Goal: Information Seeking & Learning: Learn about a topic

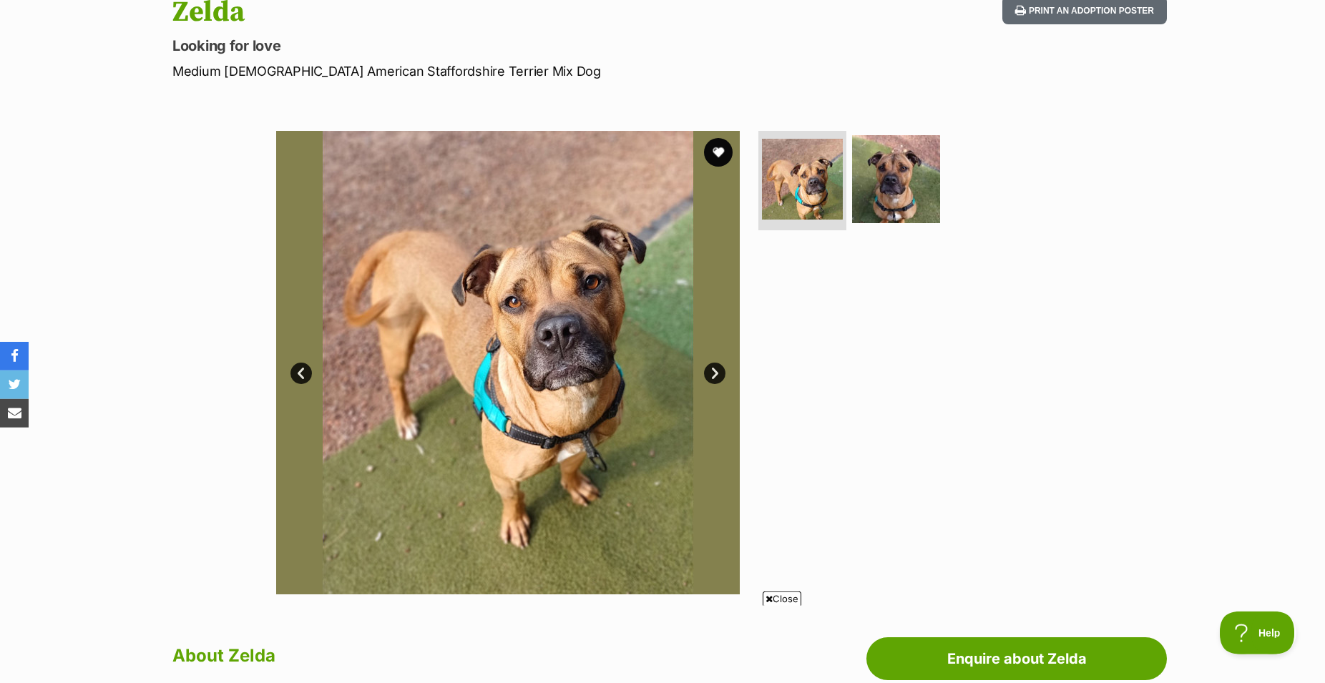
scroll to position [146, 0]
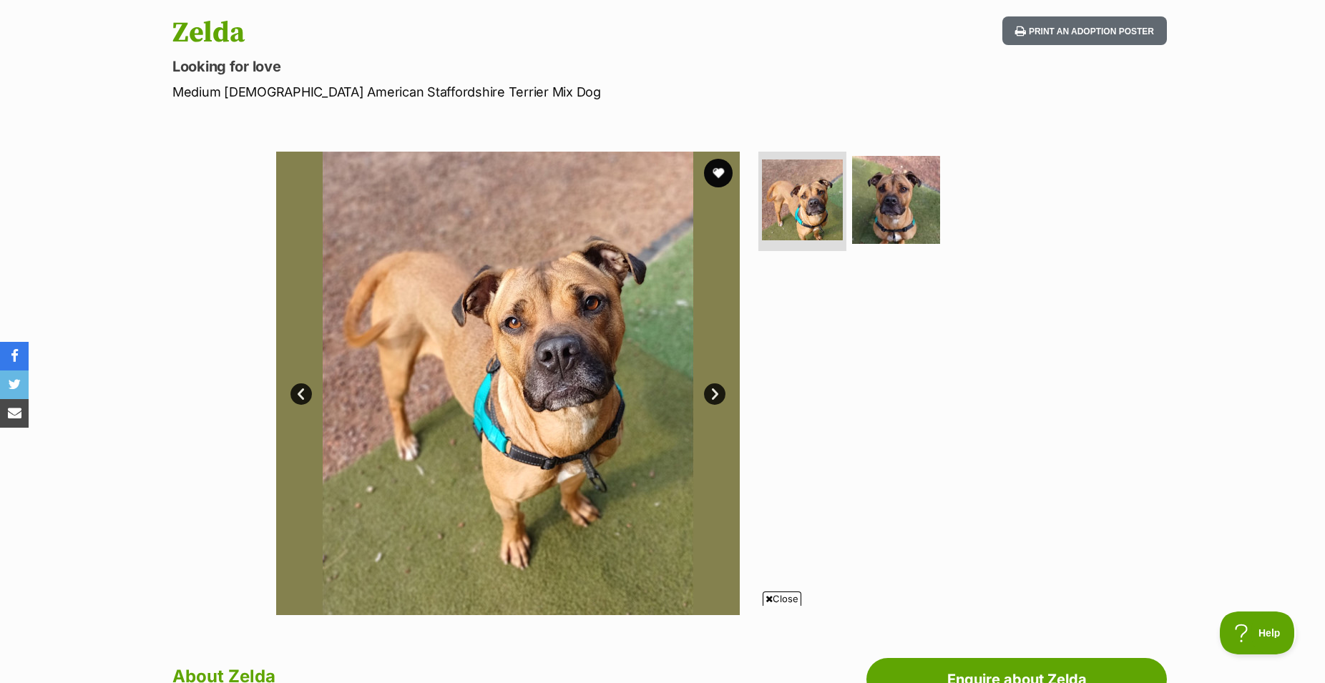
click at [709, 405] on link "Next" at bounding box center [714, 393] width 21 height 21
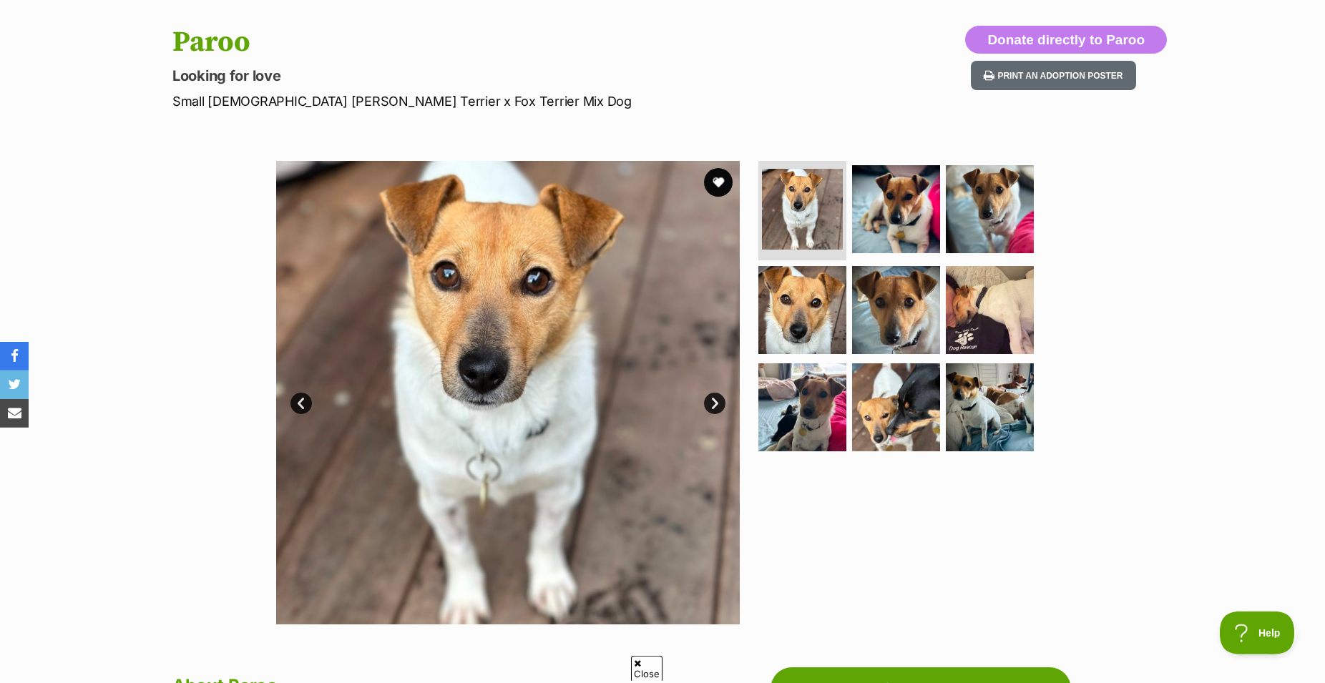
scroll to position [219, 0]
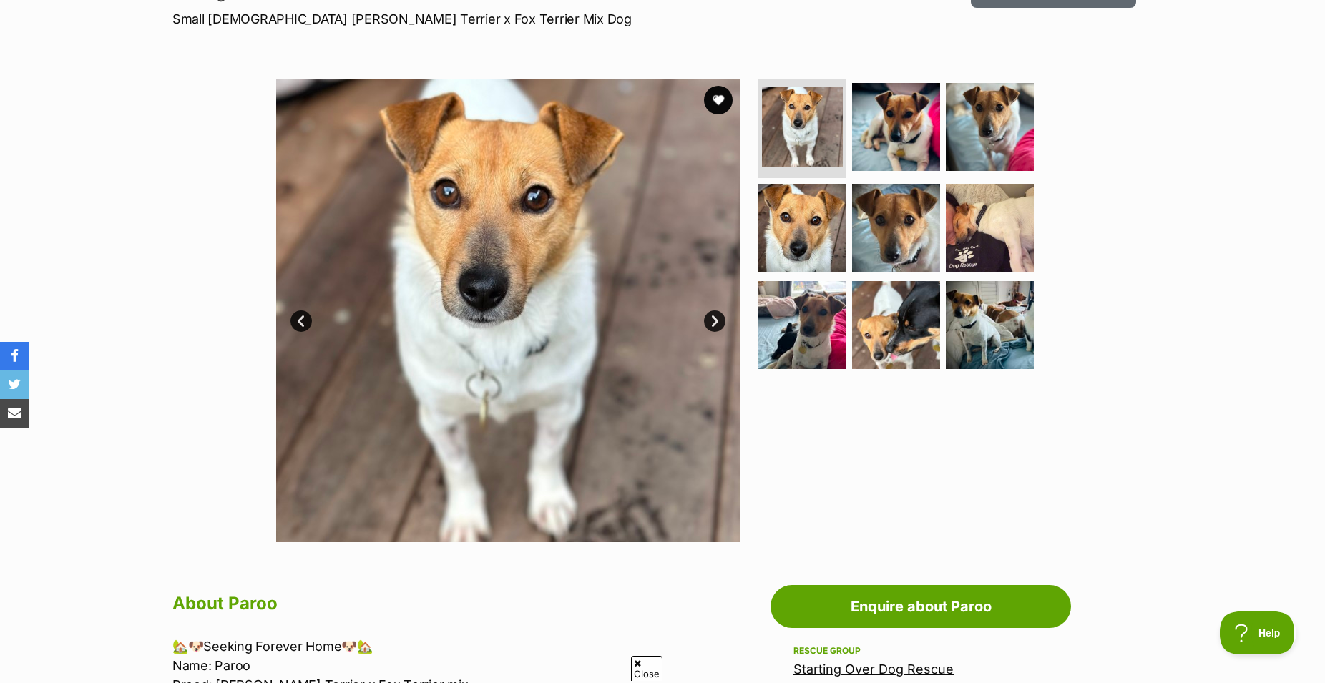
click at [710, 332] on link "Next" at bounding box center [714, 320] width 21 height 21
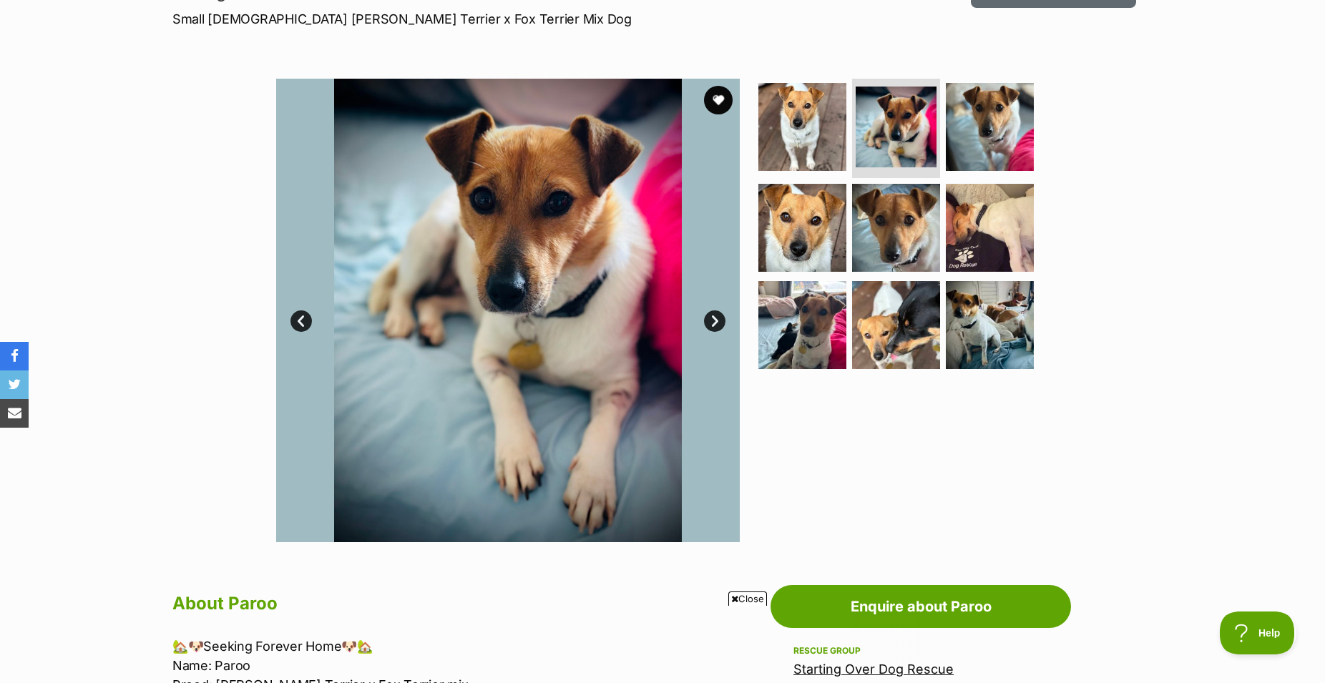
scroll to position [0, 0]
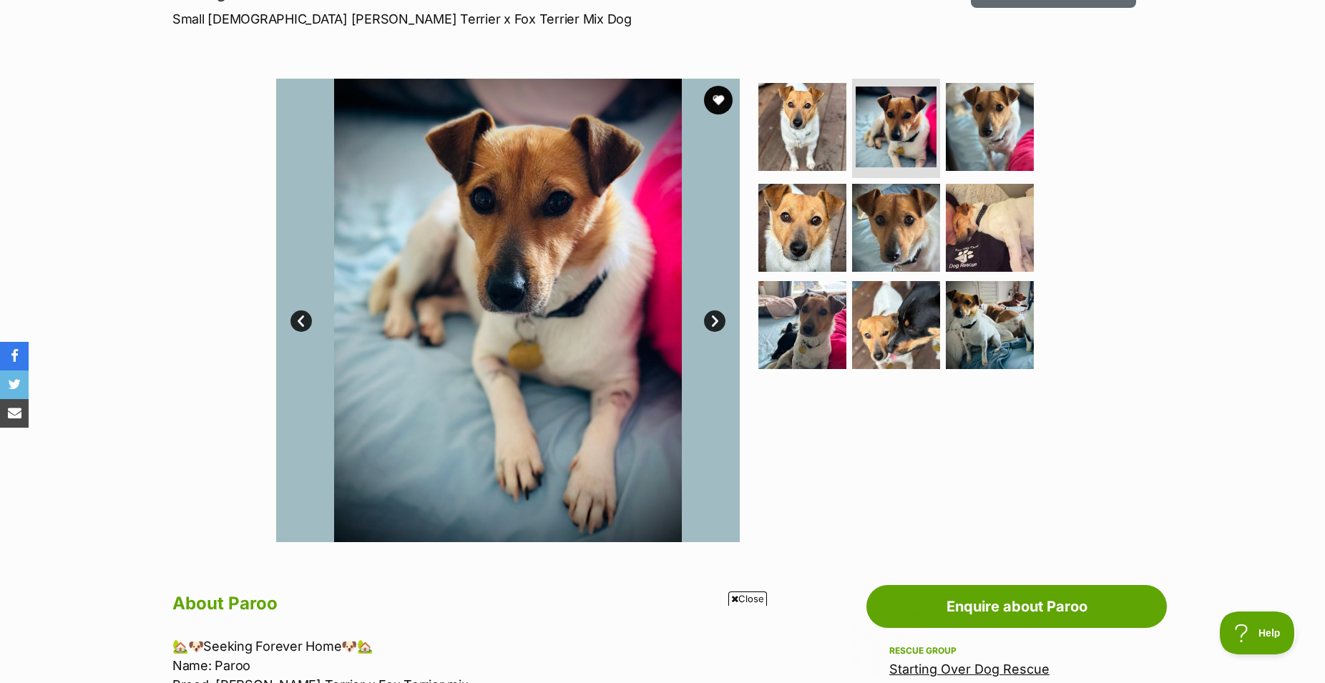
click at [710, 332] on link "Next" at bounding box center [714, 320] width 21 height 21
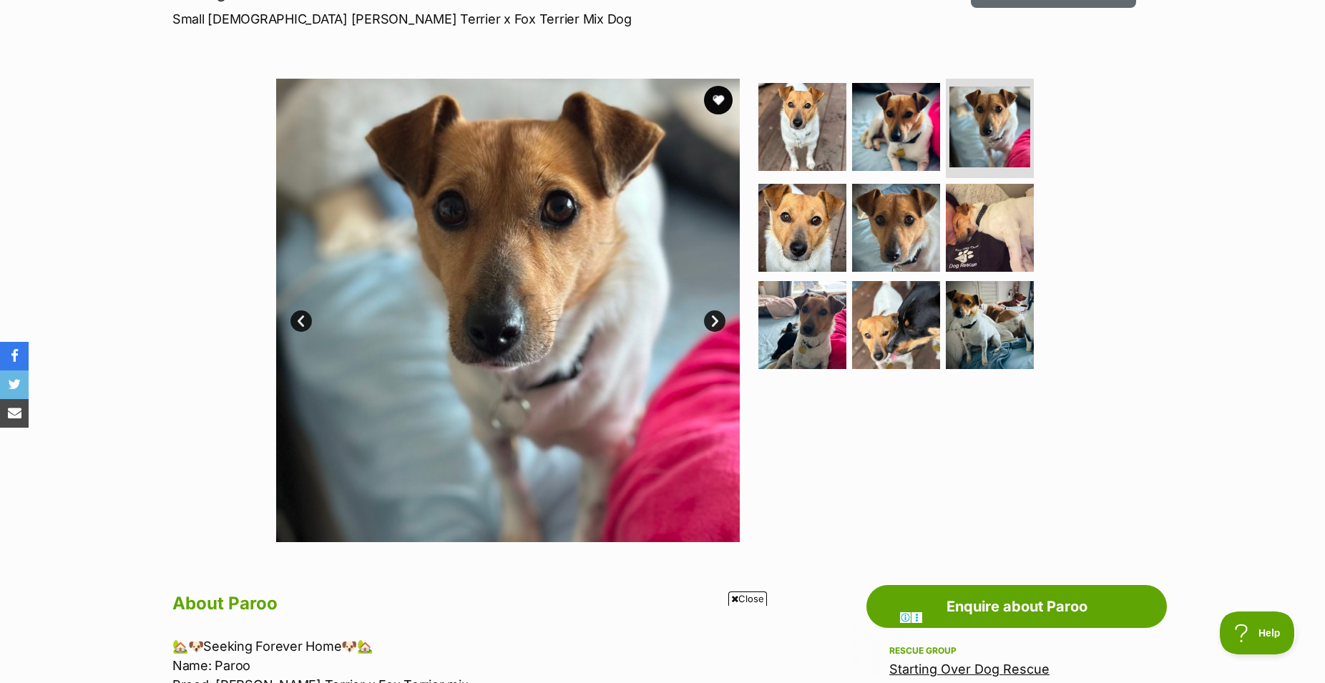
click at [710, 332] on link "Next" at bounding box center [714, 320] width 21 height 21
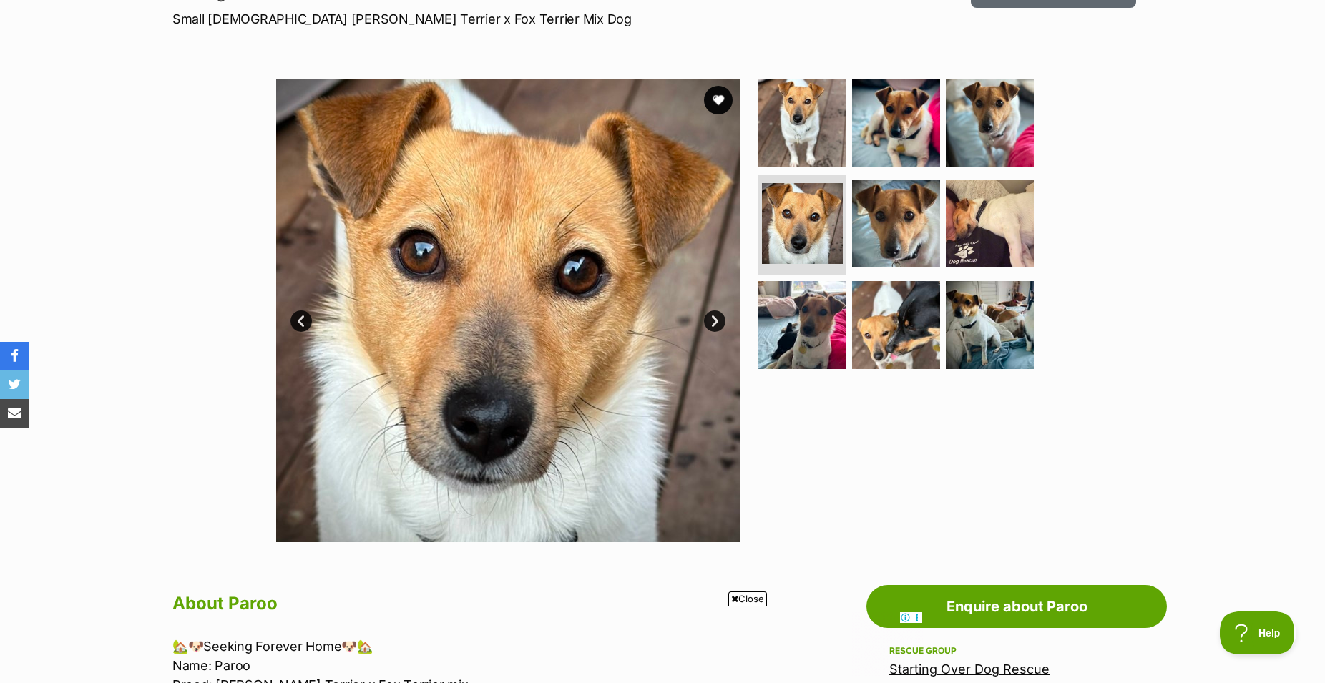
click at [710, 332] on link "Next" at bounding box center [714, 320] width 21 height 21
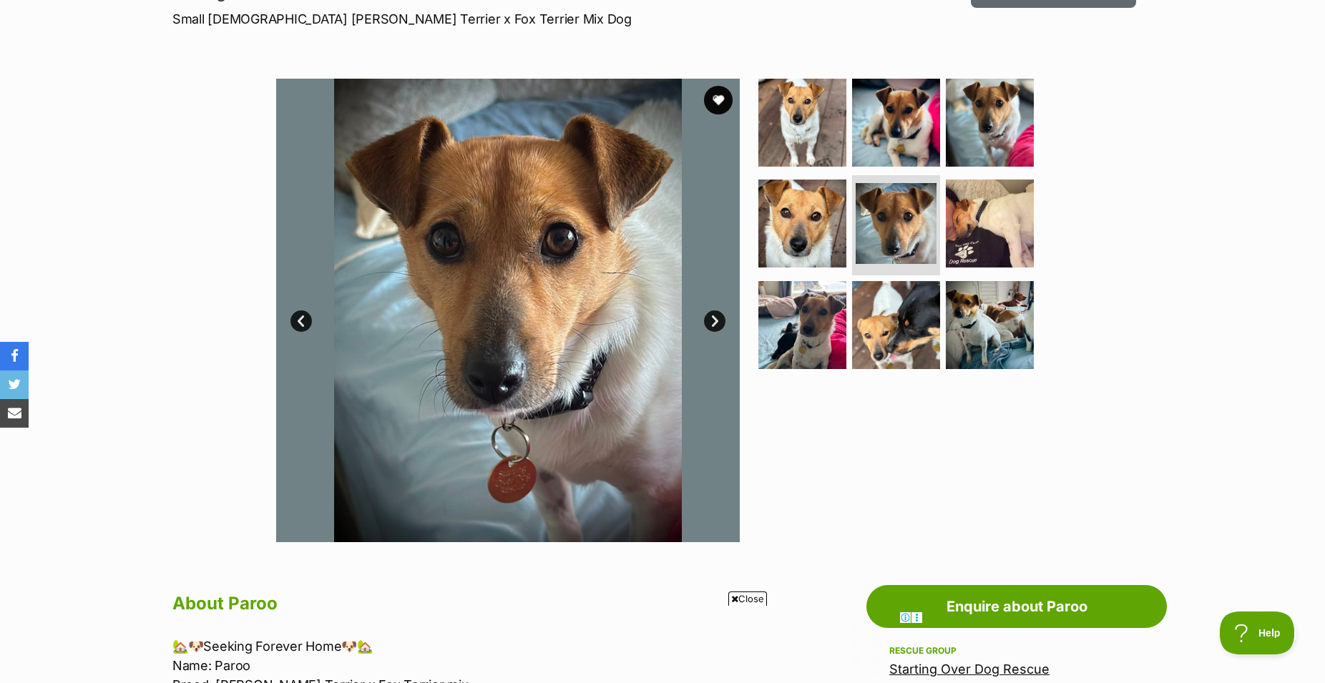
click at [710, 332] on link "Next" at bounding box center [714, 320] width 21 height 21
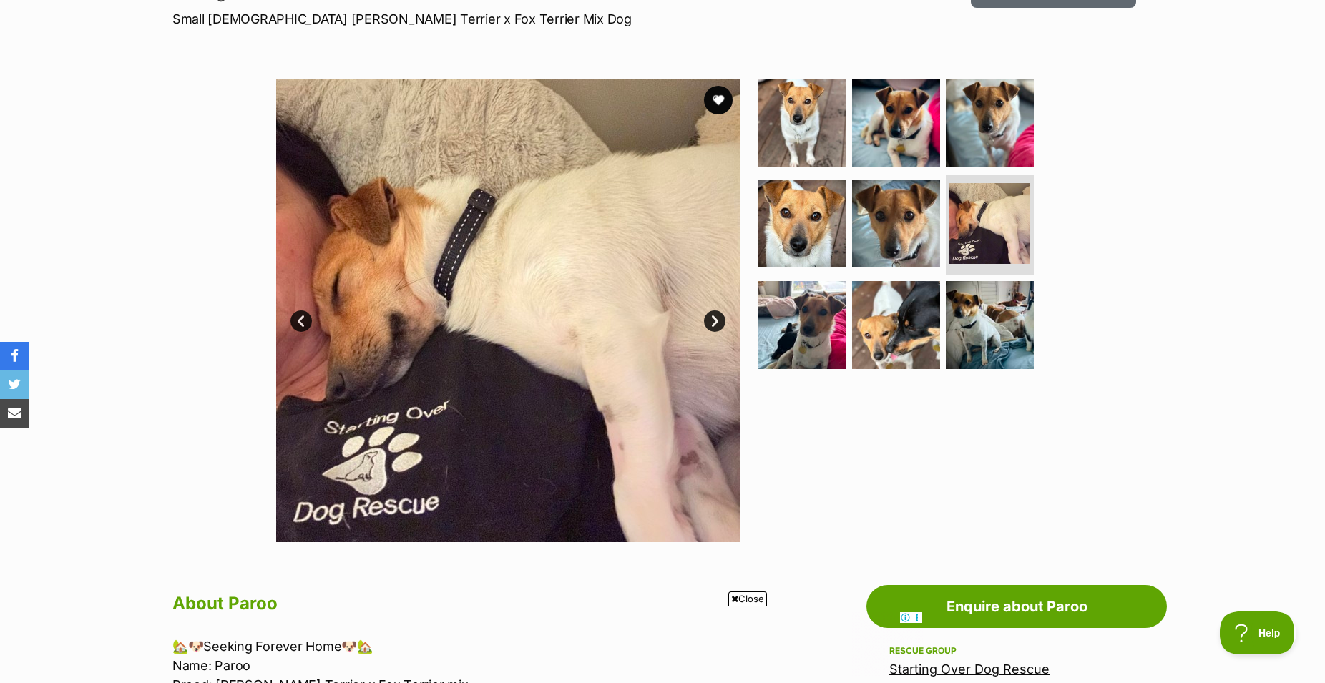
click at [710, 332] on link "Next" at bounding box center [714, 320] width 21 height 21
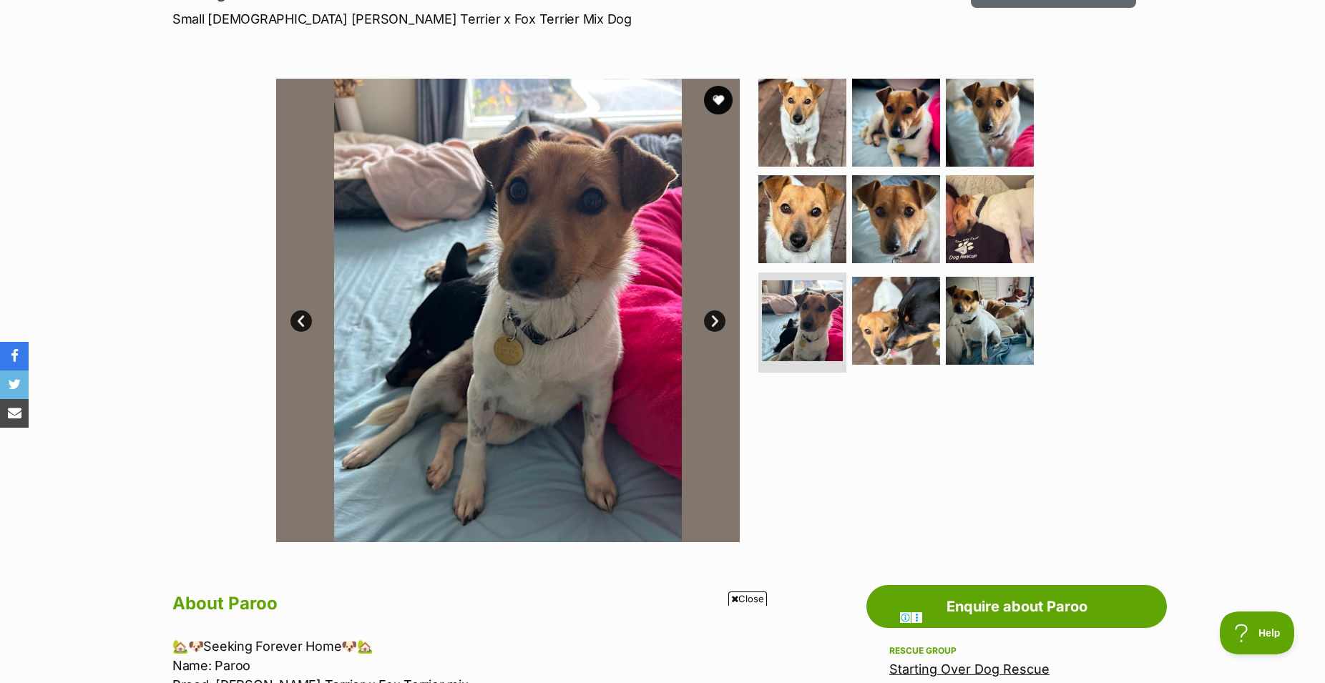
click at [710, 332] on link "Next" at bounding box center [714, 320] width 21 height 21
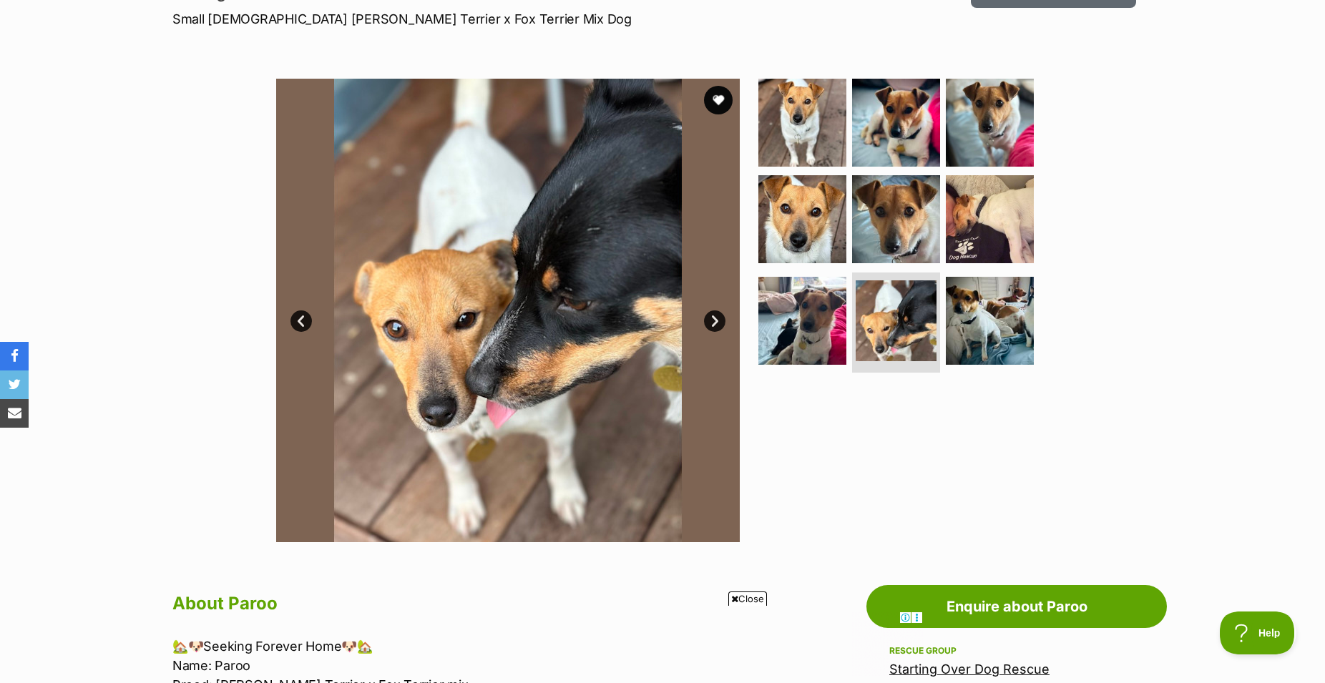
click at [710, 332] on link "Next" at bounding box center [714, 320] width 21 height 21
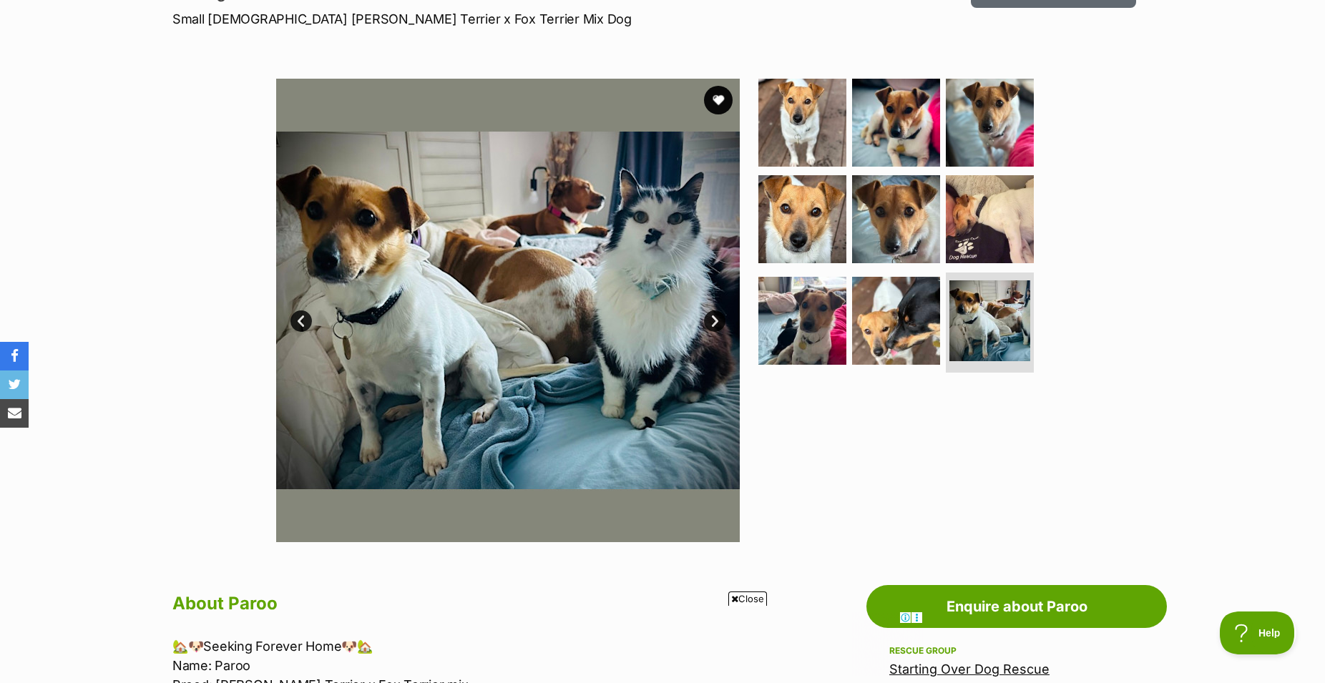
click at [710, 332] on link "Next" at bounding box center [714, 320] width 21 height 21
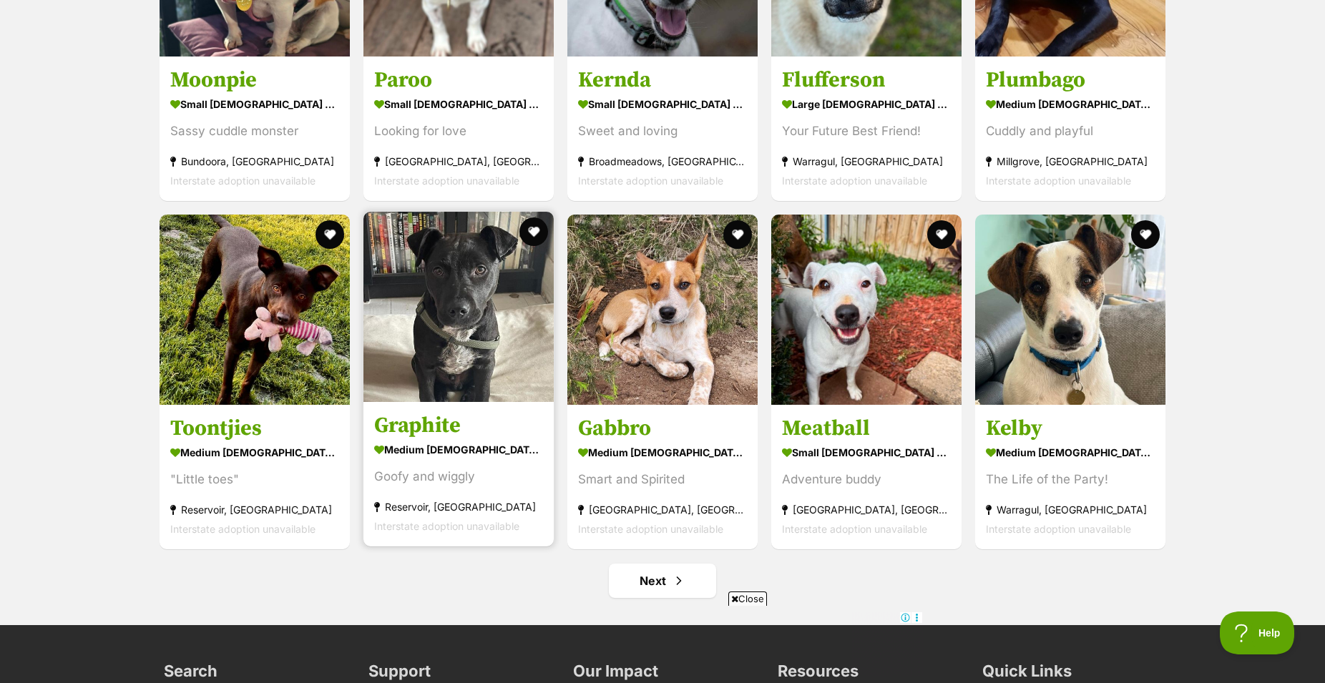
scroll to position [5399, 0]
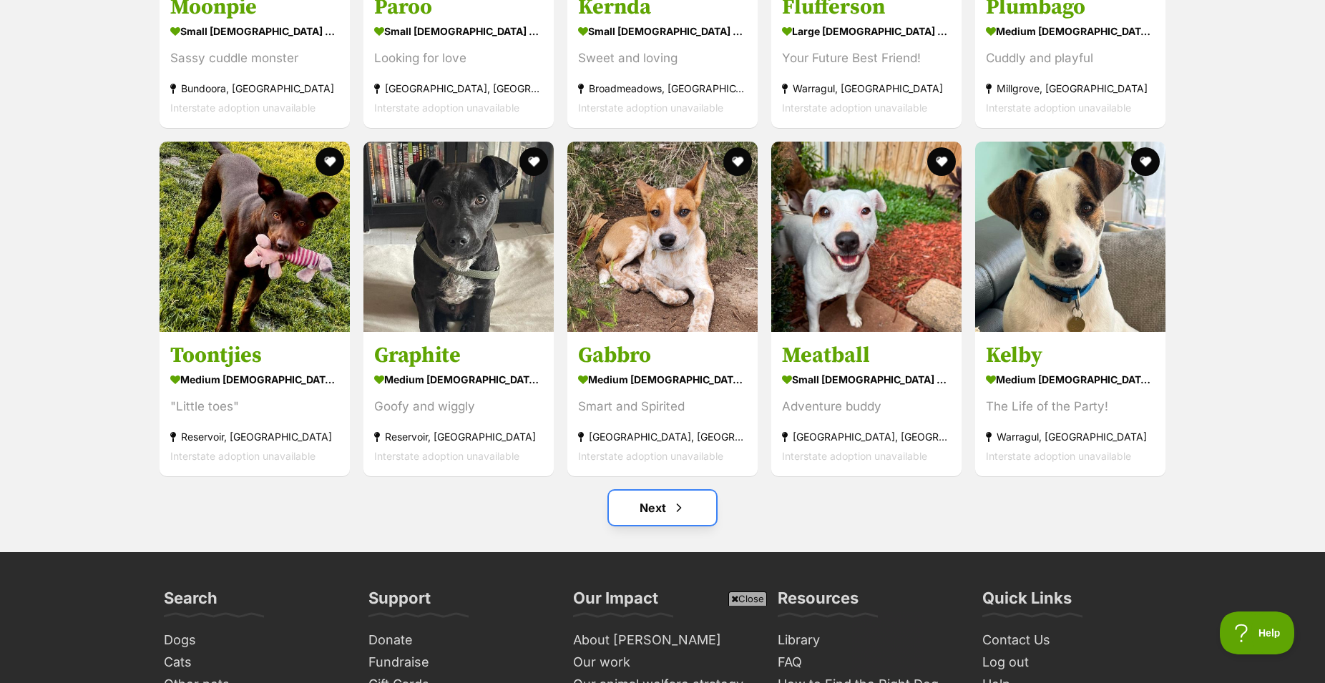
click at [645, 520] on link "Next" at bounding box center [662, 508] width 107 height 34
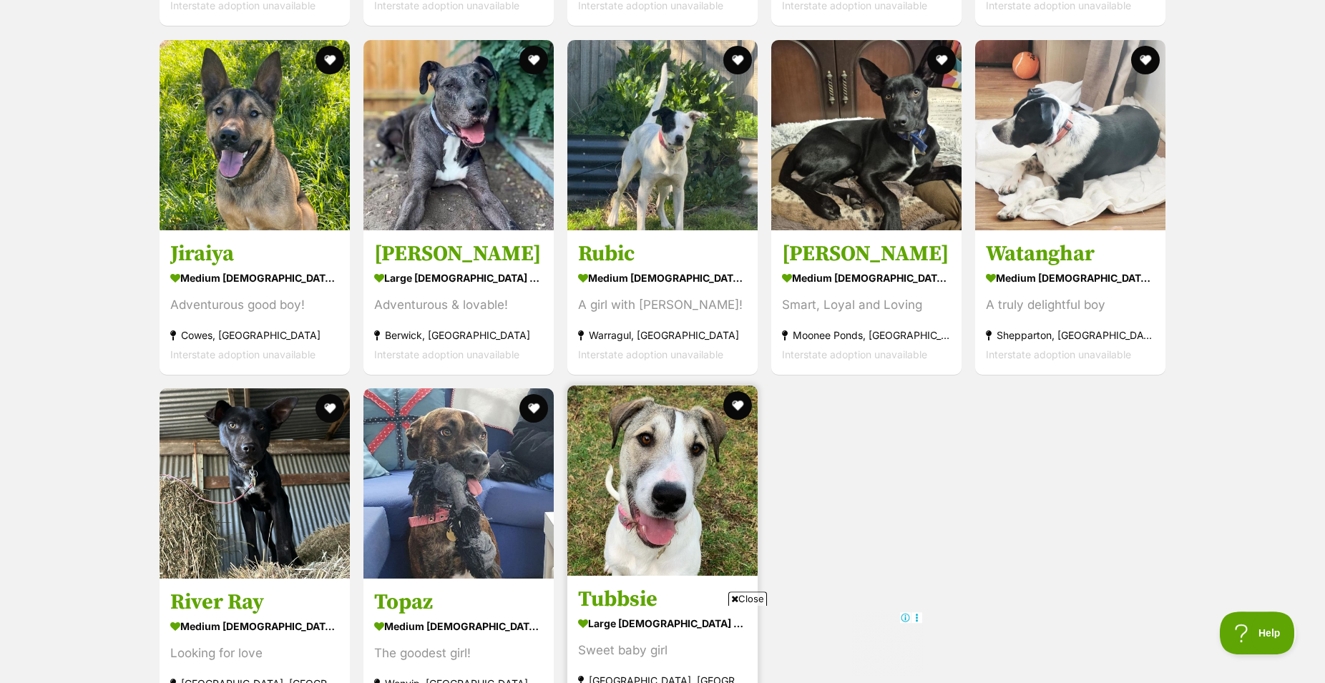
scroll to position [2408, 0]
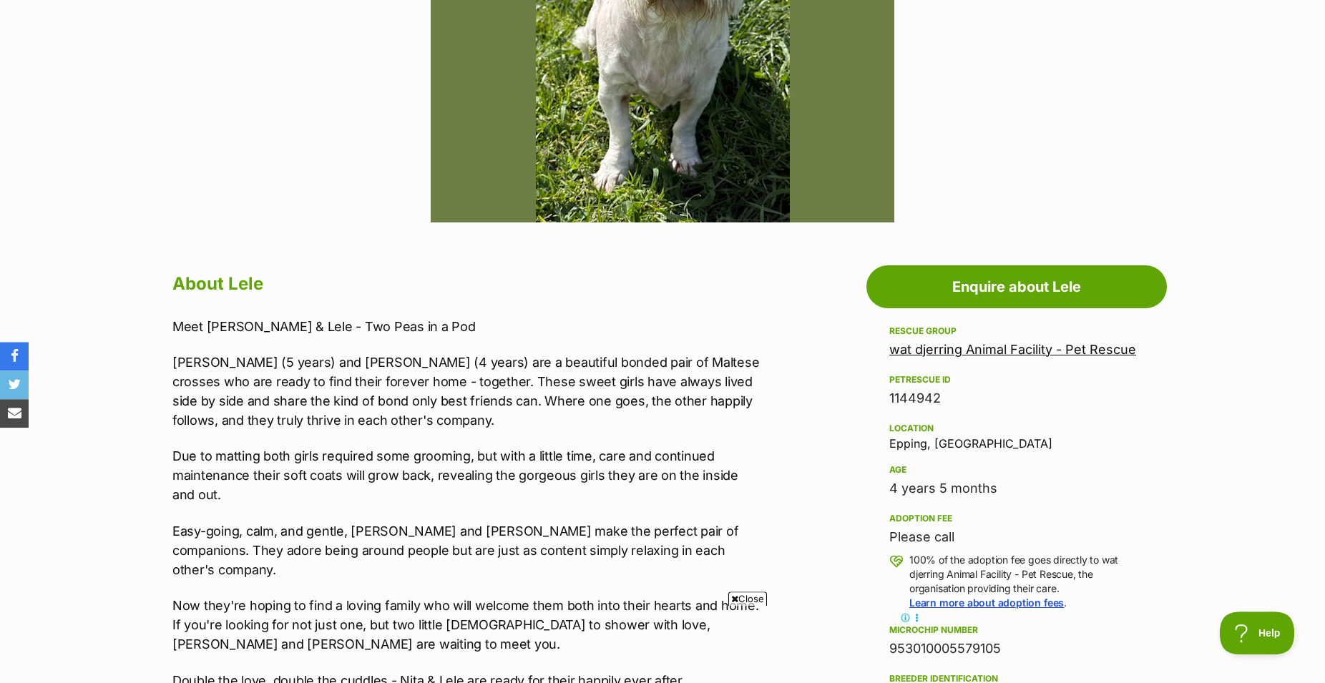
scroll to position [511, 0]
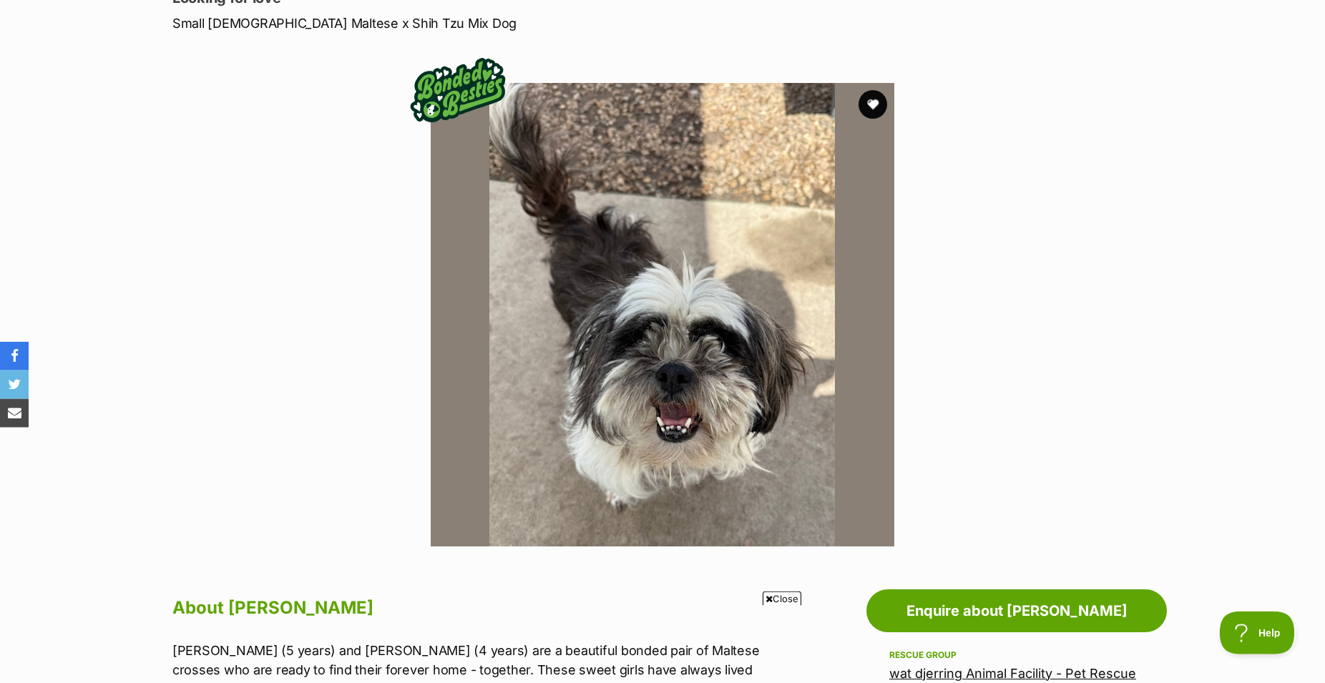
scroll to position [146, 0]
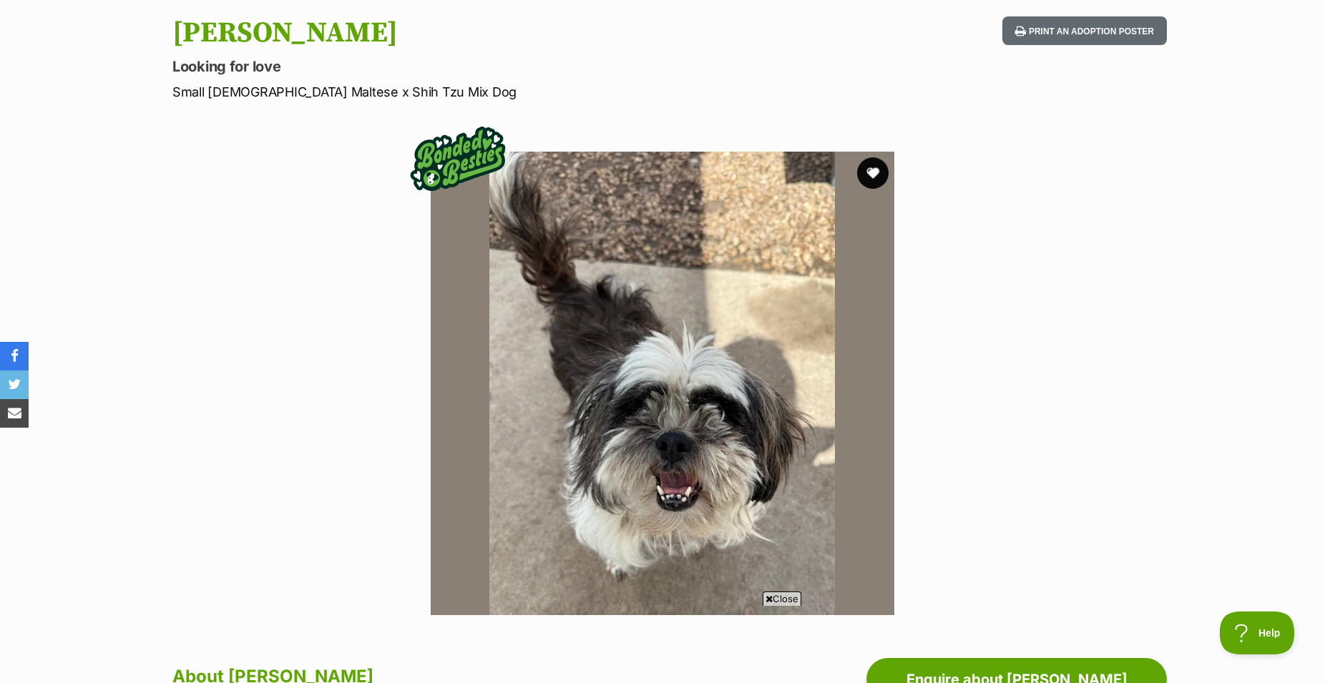
click at [874, 187] on button "favourite" at bounding box center [872, 172] width 31 height 31
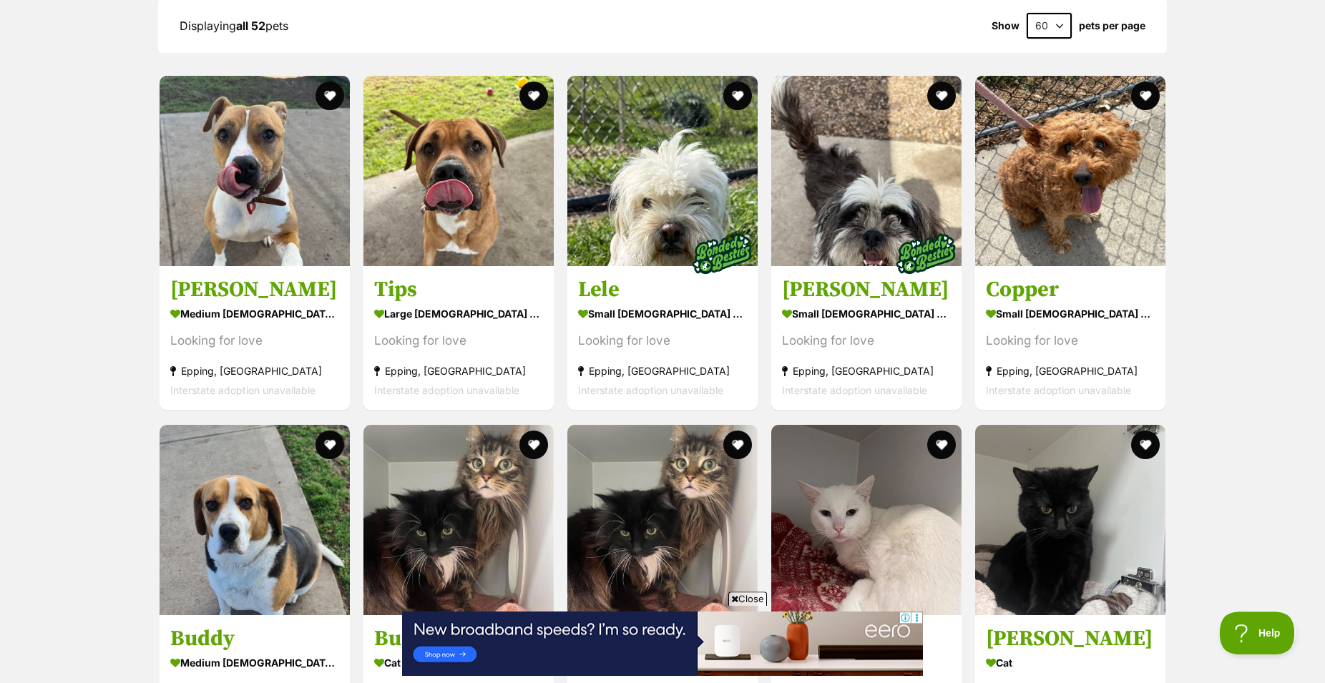
scroll to position [1313, 0]
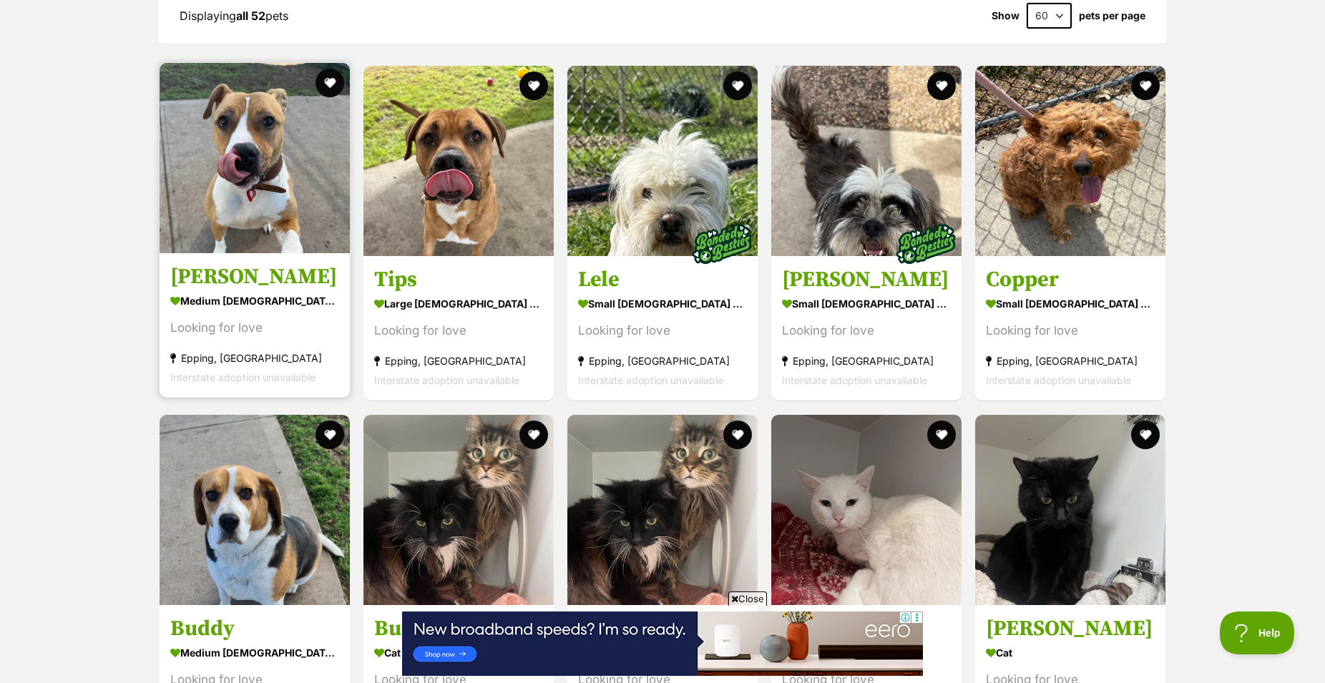
click at [240, 212] on img at bounding box center [255, 158] width 190 height 190
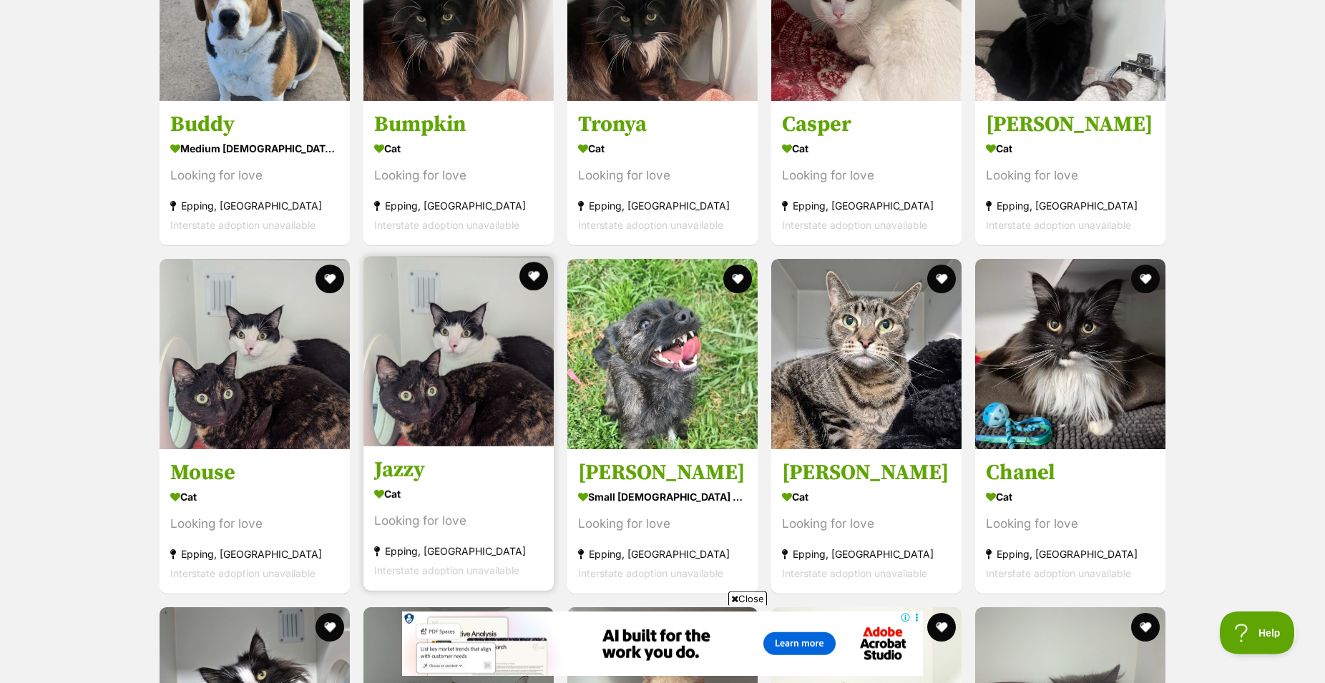
scroll to position [1824, 0]
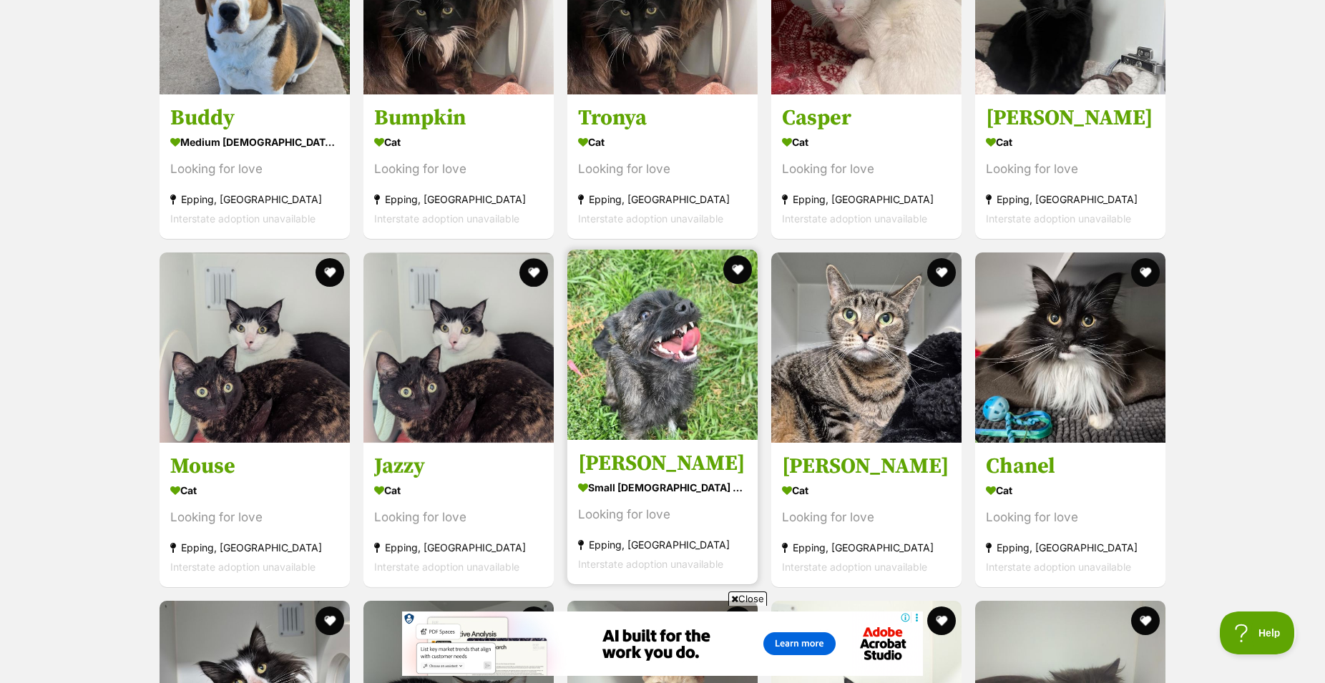
click at [636, 396] on img at bounding box center [662, 345] width 190 height 190
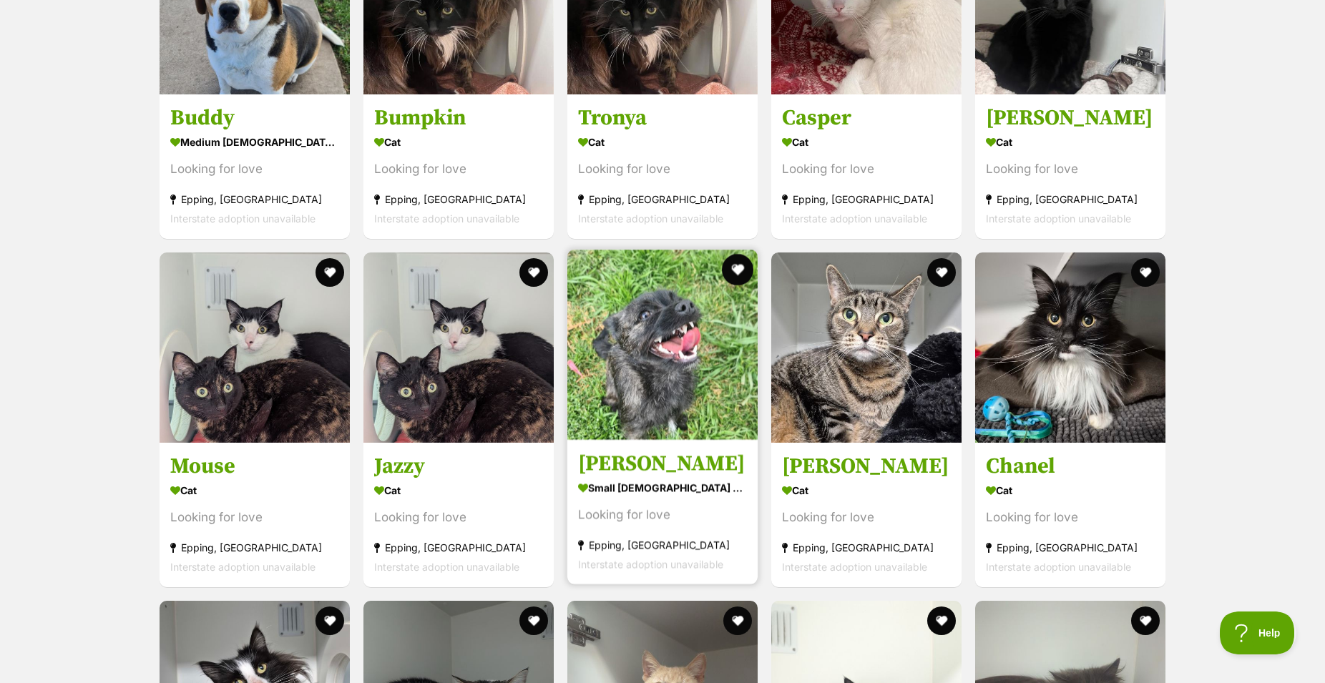
click at [740, 278] on button "favourite" at bounding box center [737, 269] width 31 height 31
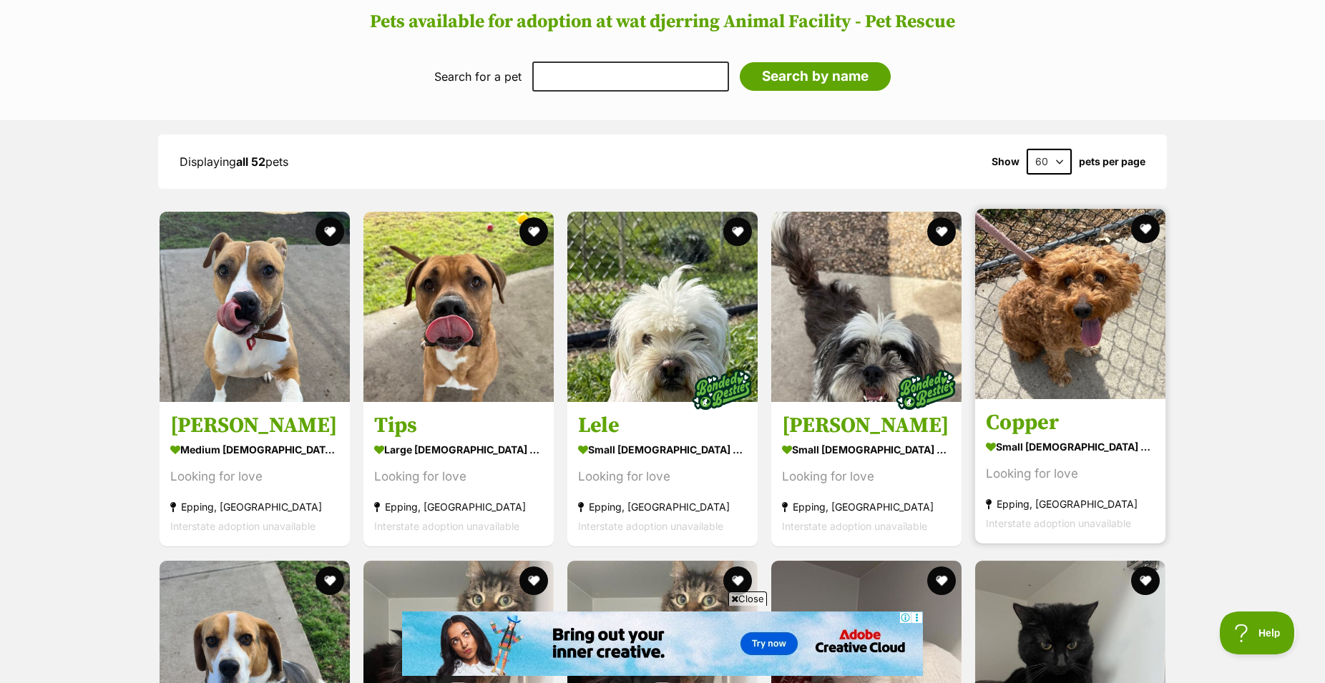
click at [1059, 359] on img at bounding box center [1070, 304] width 190 height 190
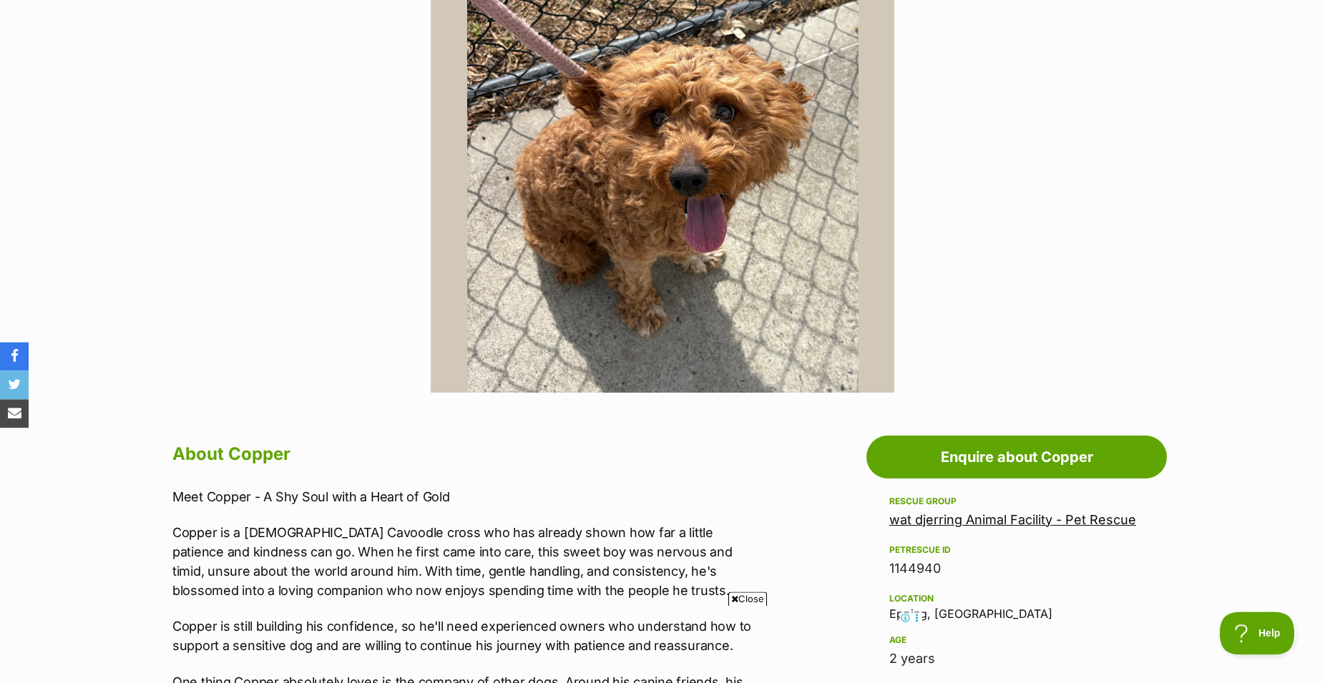
scroll to position [365, 0]
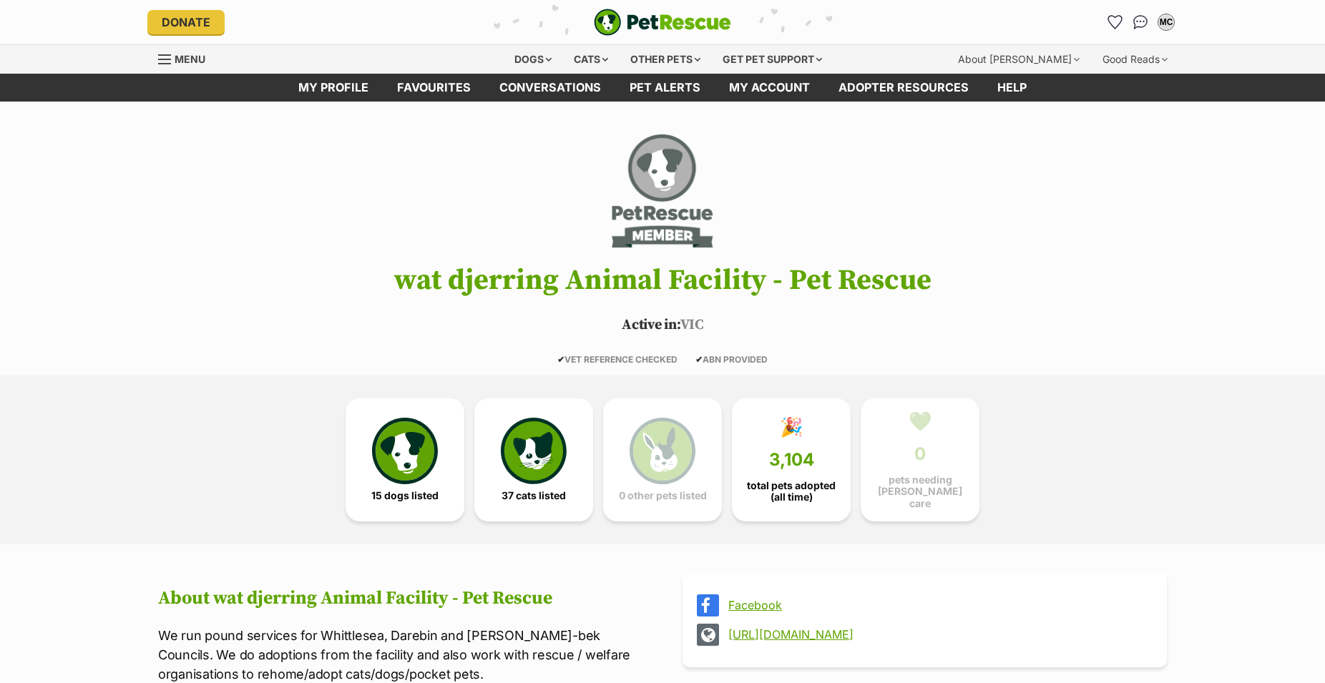
scroll to position [1167, 0]
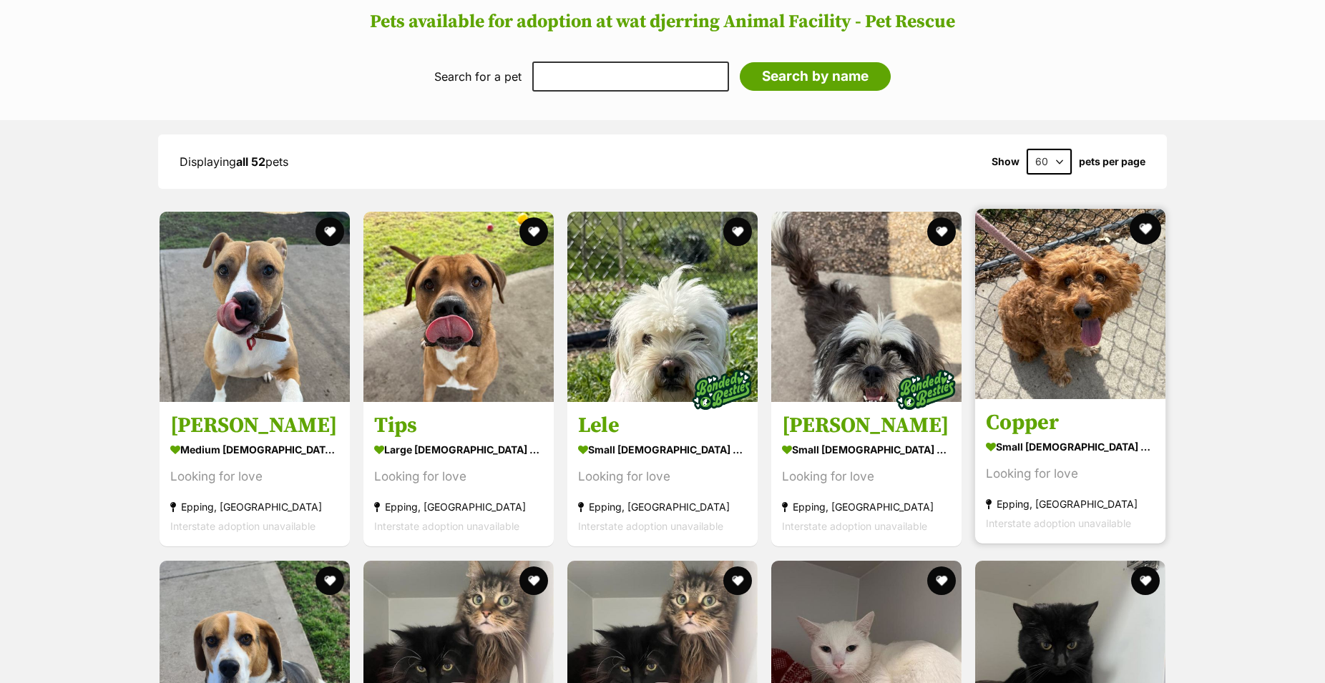
click at [1146, 234] on button "favourite" at bounding box center [1145, 228] width 31 height 31
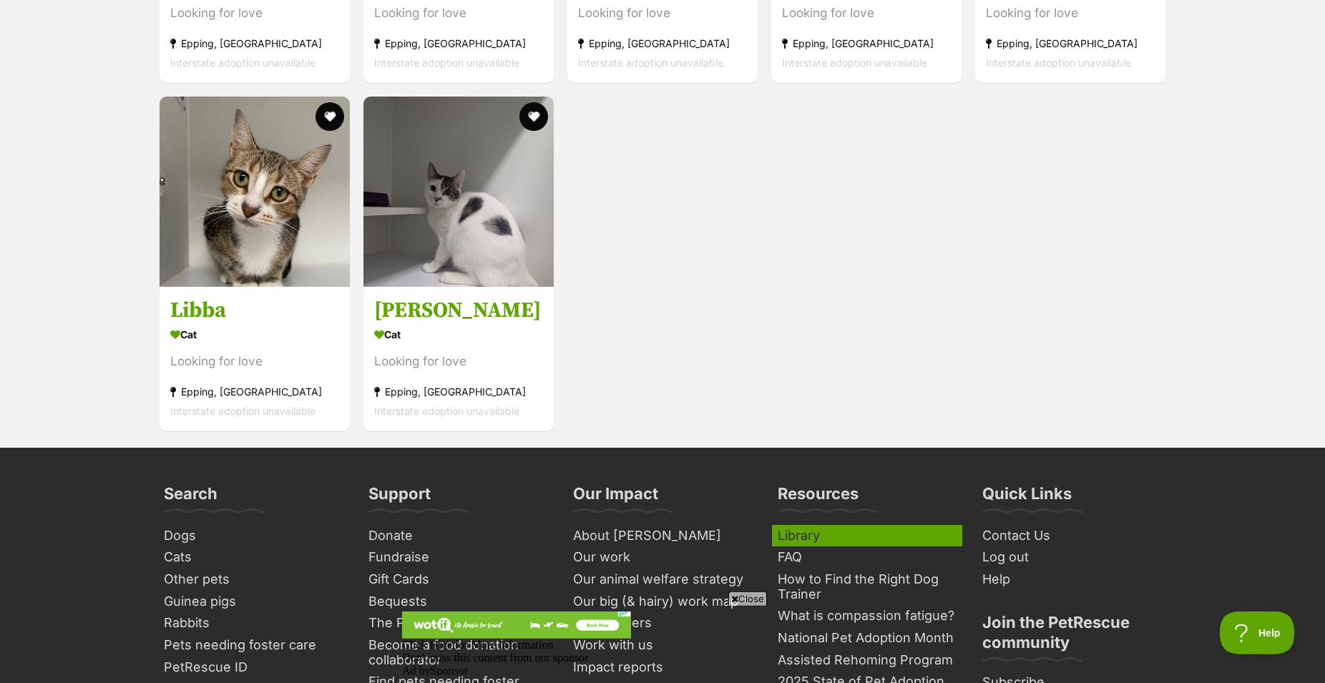
scroll to position [4816, 0]
